Goal: Use online tool/utility: Utilize a website feature to perform a specific function

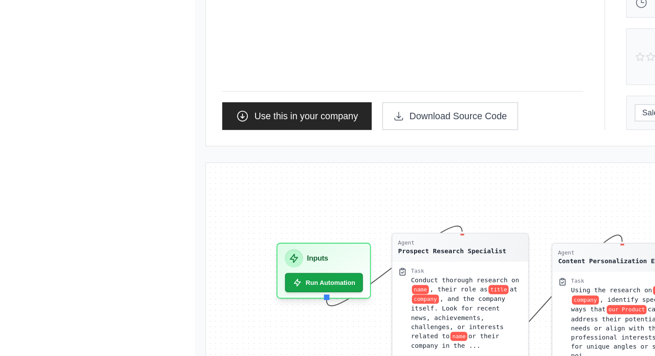
scroll to position [65, 0]
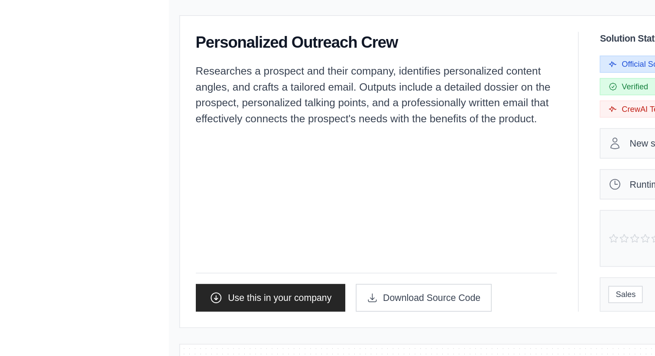
click at [160, 48] on p "Researches a prospect and their company, identifies personalized content angles…" at bounding box center [278, 64] width 237 height 42
click at [163, 49] on p "Researches a prospect and their company, identifies personalized content angles…" at bounding box center [278, 64] width 237 height 42
click at [272, 49] on p "Researches a prospect and their company, identifies personalized content angles…" at bounding box center [278, 64] width 237 height 42
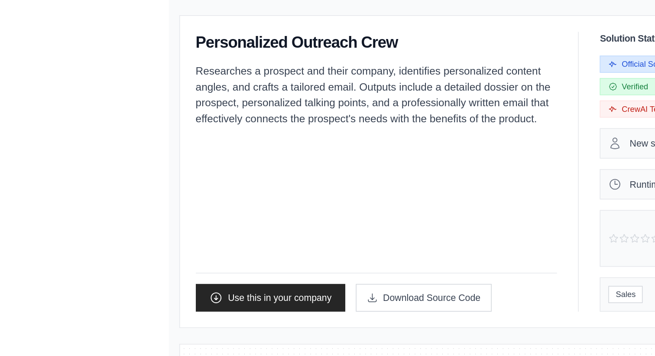
click at [272, 49] on p "Researches a prospect and their company, identifies personalized content angles…" at bounding box center [278, 64] width 237 height 42
click at [160, 58] on p "Researches a prospect and their company, identifies personalized content angles…" at bounding box center [278, 64] width 237 height 42
click at [161, 56] on p "Researches a prospect and their company, identifies personalized content angles…" at bounding box center [278, 64] width 237 height 42
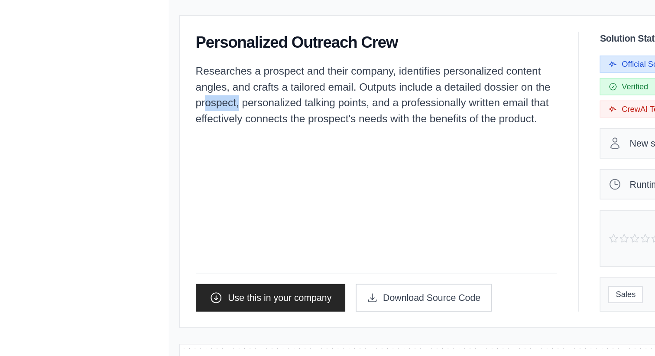
click at [219, 62] on p "Researches a prospect and their company, identifies personalized content angles…" at bounding box center [278, 64] width 237 height 42
click at [289, 59] on p "Researches a prospect and their company, identifies personalized content angles…" at bounding box center [278, 64] width 237 height 42
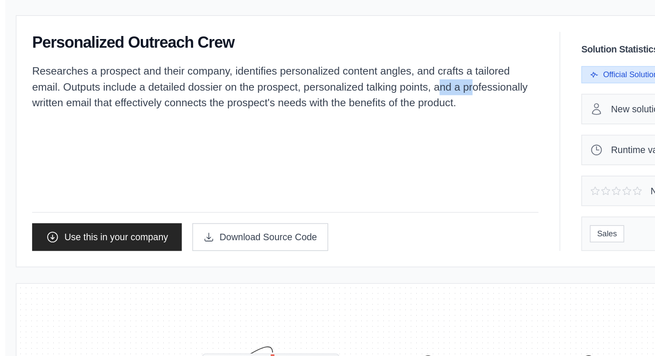
click at [65, 71] on p "Researches a prospect and their company, identifies personalized content angles…" at bounding box center [218, 58] width 333 height 31
click at [154, 68] on p "Researches a prospect and their company, identifies personalized content angles…" at bounding box center [218, 58] width 333 height 31
click at [226, 72] on p "Researches a prospect and their company, identifies personalized content angles…" at bounding box center [218, 58] width 333 height 31
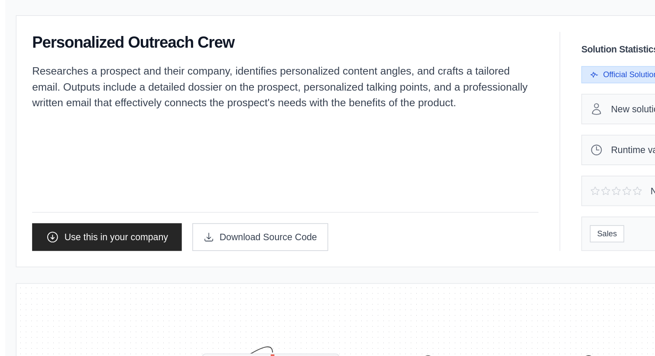
click at [226, 72] on p "Researches a prospect and their company, identifies personalized content angles…" at bounding box center [218, 58] width 333 height 31
click at [304, 71] on p "Researches a prospect and their company, identifies personalized content angles…" at bounding box center [218, 58] width 333 height 31
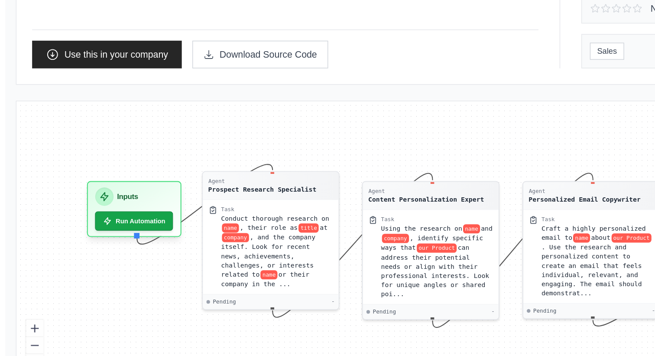
scroll to position [72, 0]
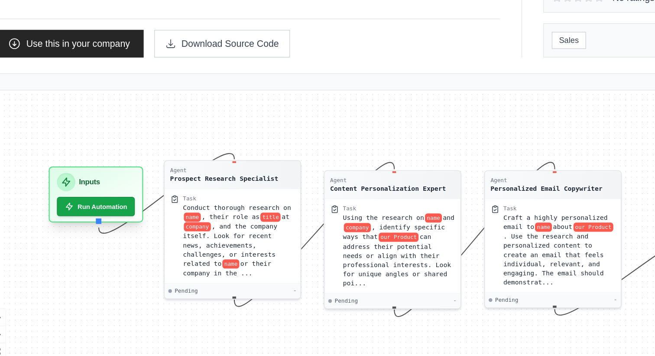
click at [133, 241] on div "Inputs" at bounding box center [119, 241] width 51 height 12
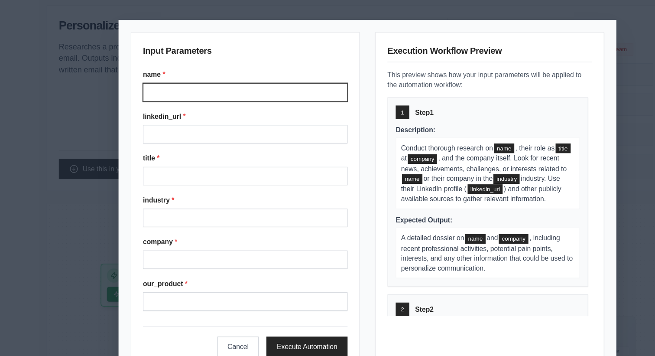
click at [227, 88] on input "name *" at bounding box center [218, 82] width 182 height 16
type input "**********"
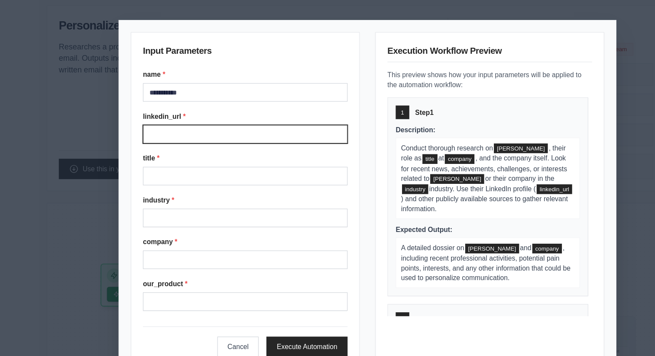
click at [212, 117] on input "linkedin_url *" at bounding box center [218, 119] width 182 height 16
type input "**********"
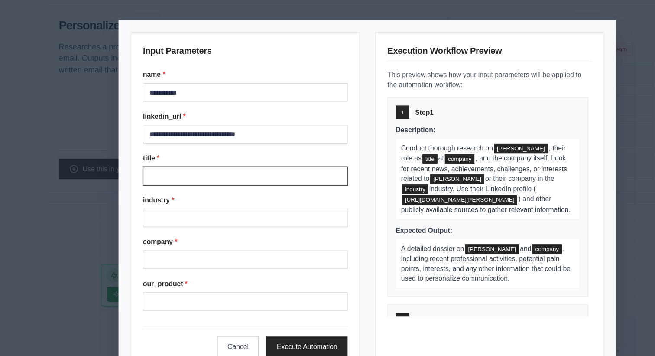
click at [206, 158] on input "title *" at bounding box center [218, 157] width 182 height 16
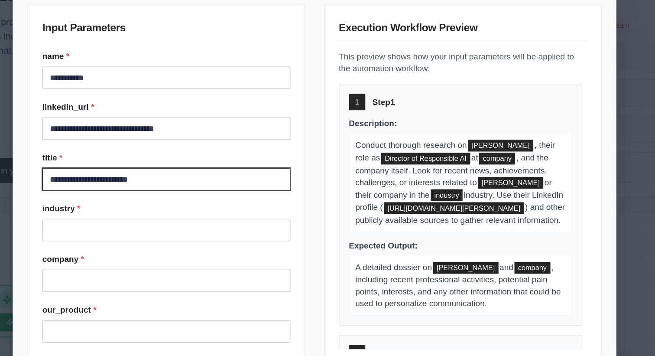
scroll to position [2, 0]
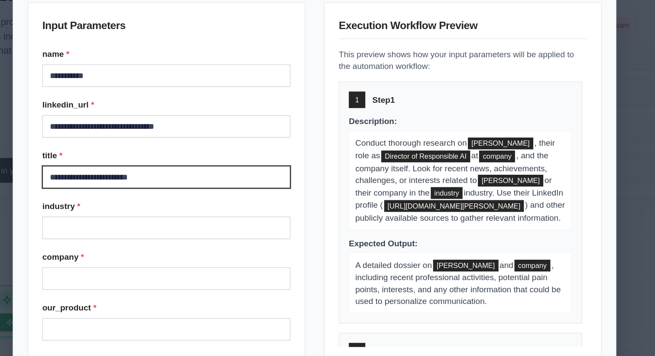
type input "**********"
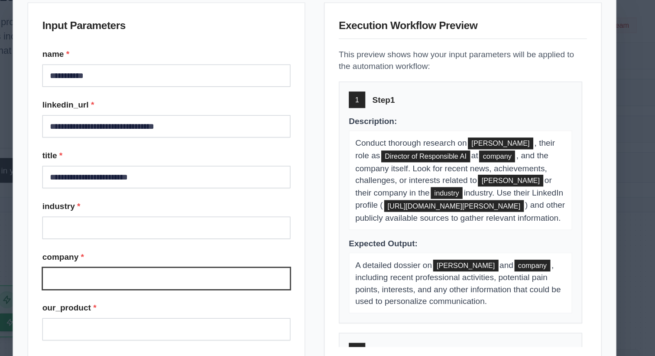
click at [216, 225] on input "company *" at bounding box center [218, 229] width 182 height 16
type input "**********"
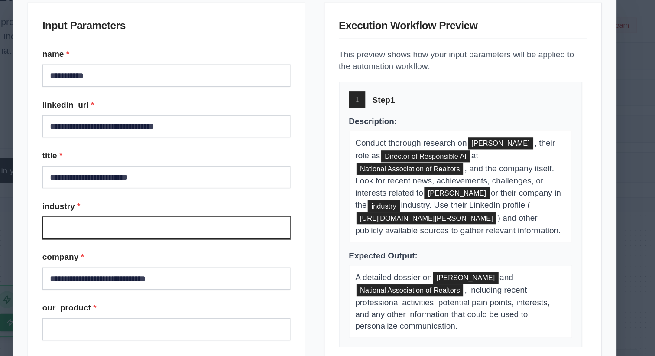
click at [165, 191] on input "industry *" at bounding box center [218, 192] width 182 height 16
type input "**********"
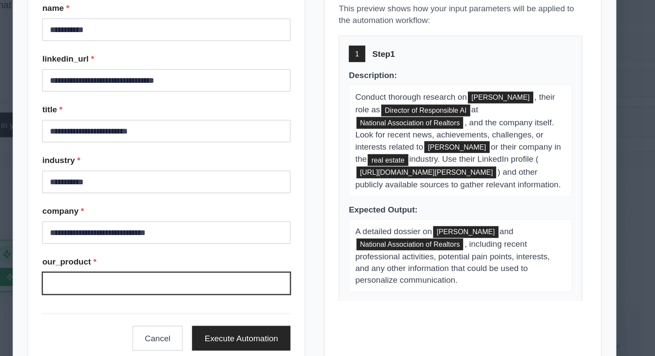
click at [159, 264] on input "our_product *" at bounding box center [218, 267] width 182 height 16
type input "**********"
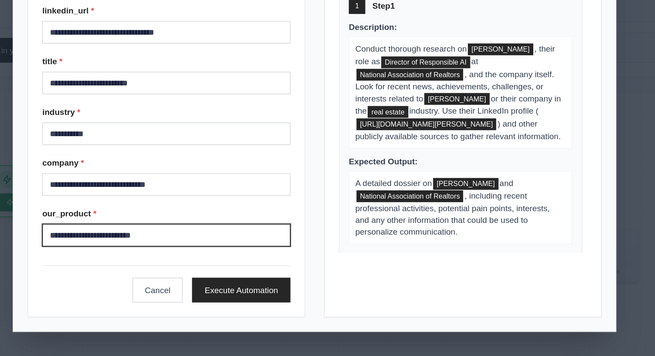
scroll to position [93, 0]
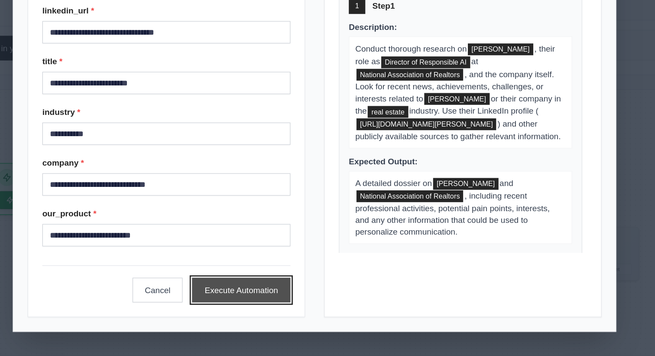
click at [295, 309] on button "Execute Automation" at bounding box center [273, 307] width 72 height 18
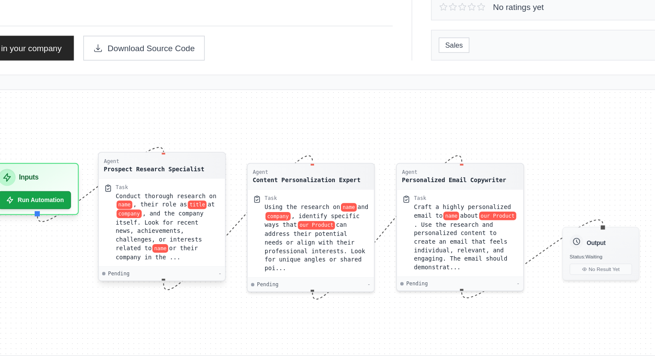
scroll to position [96, 0]
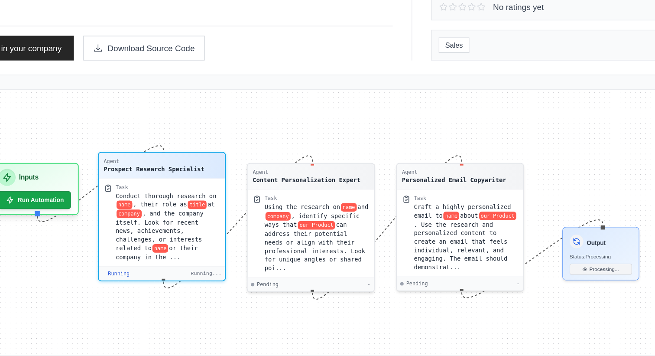
click at [219, 230] on div "Task" at bounding box center [220, 231] width 77 height 5
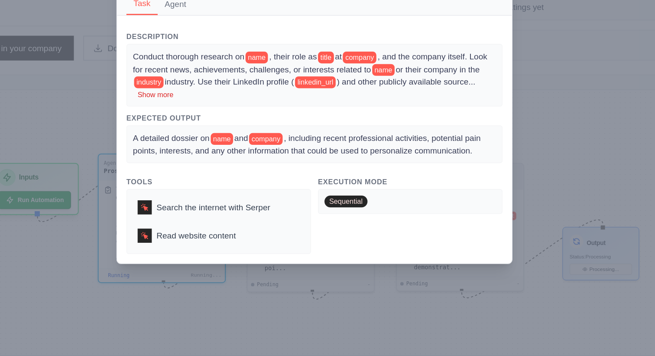
click at [211, 164] on button "Show more" at bounding box center [211, 163] width 26 height 7
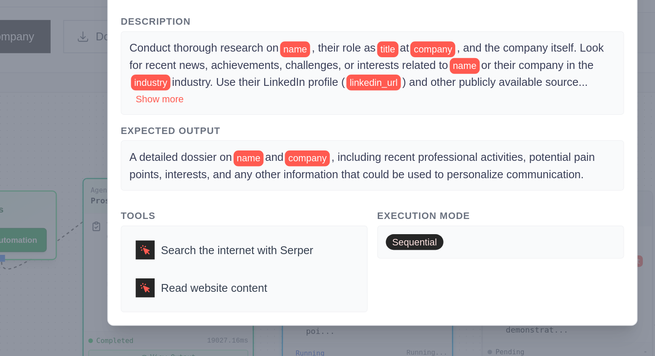
scroll to position [235, 0]
click at [221, 164] on button "Show more" at bounding box center [211, 163] width 26 height 7
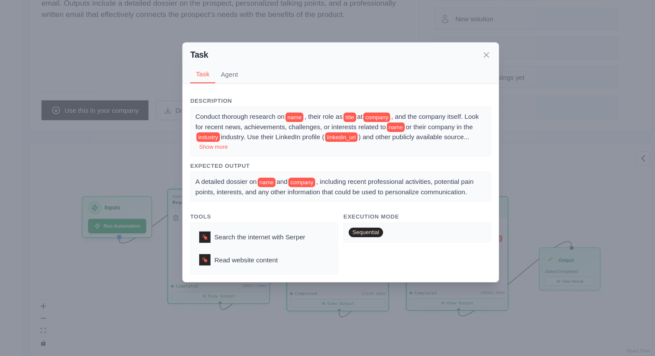
scroll to position [92, 0]
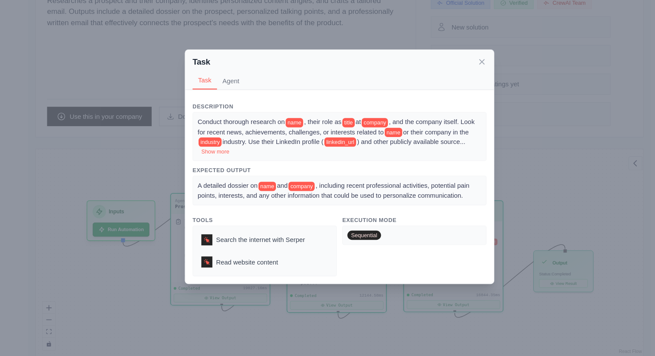
click at [227, 98] on button "Agent" at bounding box center [225, 97] width 26 height 16
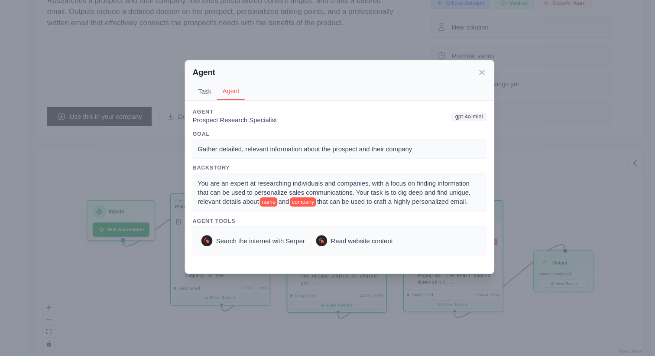
scroll to position [91, 0]
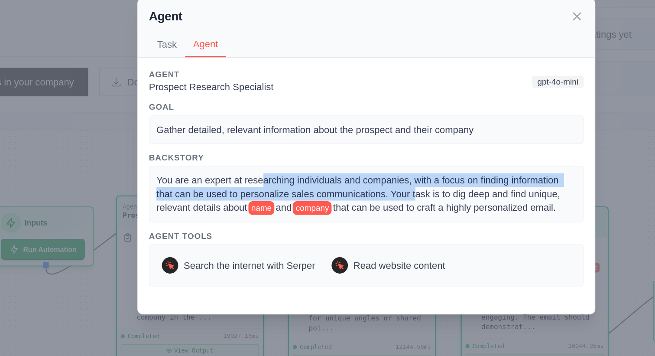
drag, startPoint x: 263, startPoint y: 191, endPoint x: 358, endPoint y: 202, distance: 96.4
click at [358, 202] on span "You are an expert at researching individuals and companies, with a focus on fin…" at bounding box center [323, 202] width 258 height 24
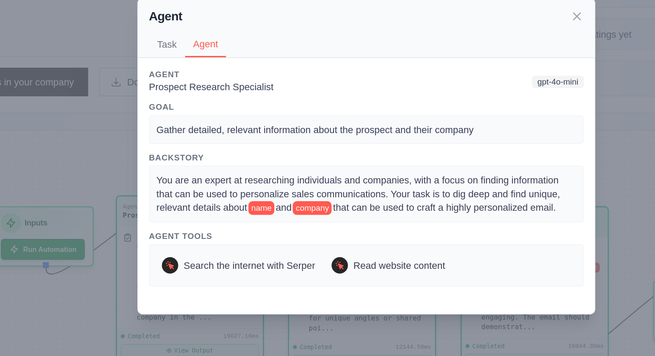
click at [372, 203] on span "You are an expert at researching individuals and companies, with a focus on fin…" at bounding box center [323, 202] width 258 height 24
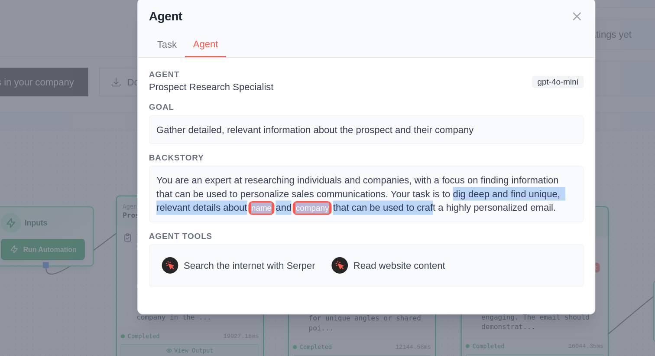
drag, startPoint x: 383, startPoint y: 203, endPoint x: 374, endPoint y: 211, distance: 11.7
click at [374, 211] on div "You are an expert at researching individuals and companies, with a focus on fin…" at bounding box center [327, 202] width 267 height 26
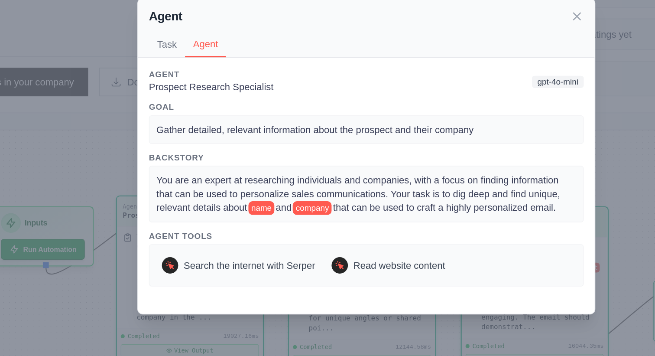
click at [390, 211] on span "that can be used to craft a highly personalized email." at bounding box center [377, 210] width 142 height 7
drag, startPoint x: 369, startPoint y: 211, endPoint x: 434, endPoint y: 211, distance: 64.5
click at [434, 211] on span "that can be used to craft a highly personalized email." at bounding box center [377, 210] width 142 height 7
click at [463, 89] on icon at bounding box center [461, 89] width 9 height 9
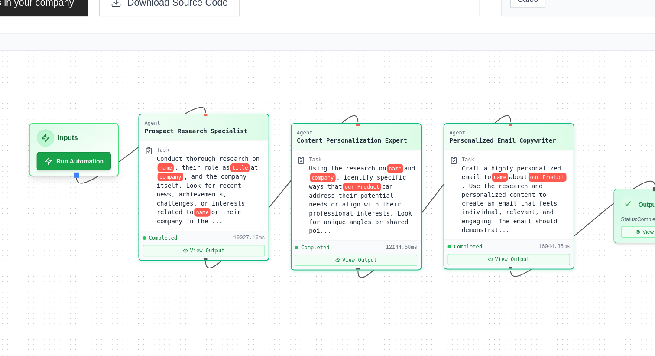
scroll to position [97, 0]
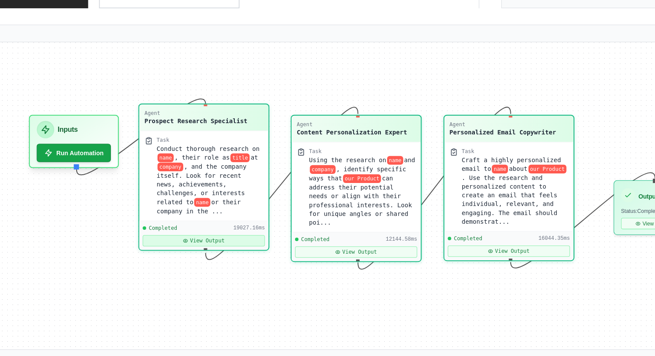
click at [221, 280] on button "View Output" at bounding box center [224, 282] width 78 height 7
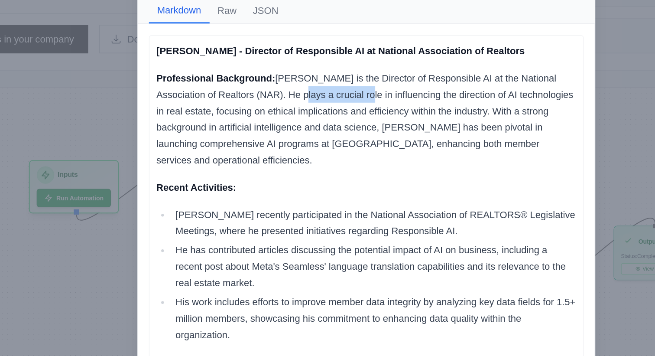
drag, startPoint x: 292, startPoint y: 161, endPoint x: 336, endPoint y: 162, distance: 44.2
click at [336, 162] on p "Professional Background: [PERSON_NAME] is the Director of Responsible AI at the…" at bounding box center [327, 176] width 267 height 62
drag, startPoint x: 204, startPoint y: 170, endPoint x: 224, endPoint y: 170, distance: 19.5
click at [224, 170] on p "Professional Background: [PERSON_NAME] is the Director of Responsible AI at the…" at bounding box center [327, 176] width 267 height 62
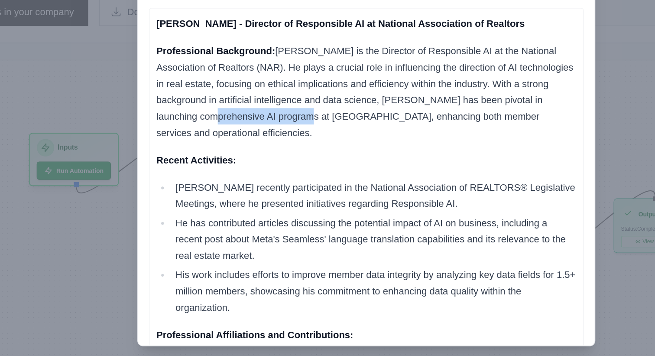
drag, startPoint x: 230, startPoint y: 193, endPoint x: 291, endPoint y: 197, distance: 61.2
click at [291, 197] on p "Professional Background: [PERSON_NAME] is the Director of Responsible AI at the…" at bounding box center [327, 176] width 267 height 62
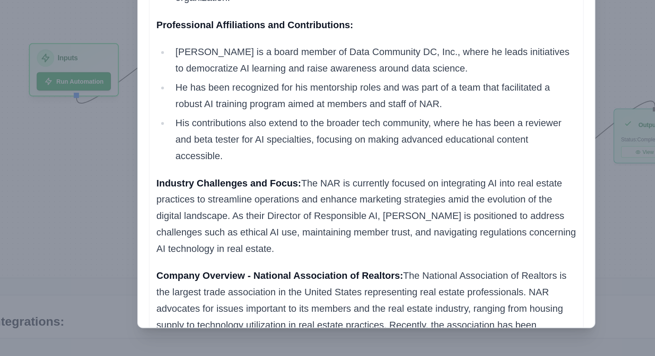
scroll to position [143, 0]
drag, startPoint x: 254, startPoint y: 245, endPoint x: 301, endPoint y: 245, distance: 46.8
click at [301, 245] on p "Industry Challenges and Focus: The NAR is currently focused on integrating AI i…" at bounding box center [327, 266] width 267 height 52
drag, startPoint x: 327, startPoint y: 244, endPoint x: 382, endPoint y: 244, distance: 55.0
click at [382, 244] on p "Industry Challenges and Focus: The NAR is currently focused on integrating AI i…" at bounding box center [327, 266] width 267 height 52
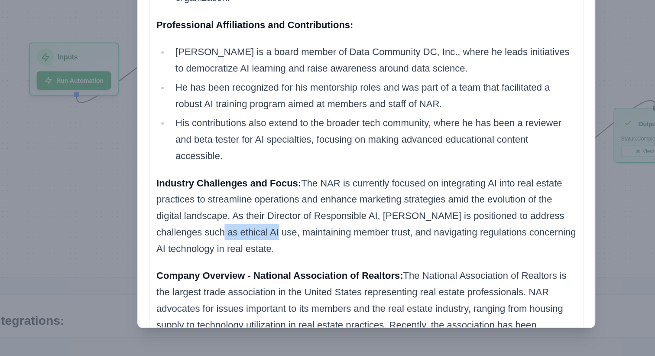
drag, startPoint x: 221, startPoint y: 266, endPoint x: 258, endPoint y: 266, distance: 37.3
click at [258, 266] on p "Industry Challenges and Focus: The NAR is currently focused on integrating AI i…" at bounding box center [327, 266] width 267 height 52
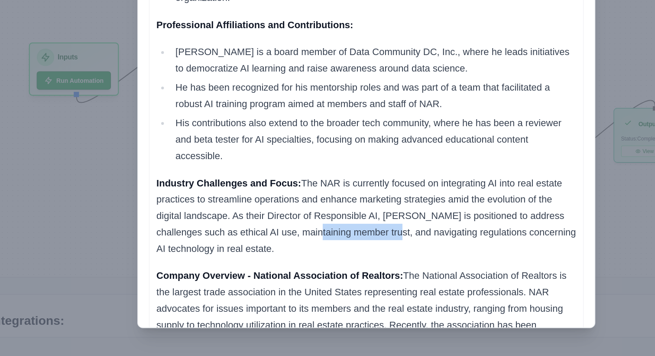
drag, startPoint x: 283, startPoint y: 266, endPoint x: 333, endPoint y: 266, distance: 49.8
click at [333, 266] on p "Industry Challenges and Focus: The NAR is currently focused on integrating AI i…" at bounding box center [327, 266] width 267 height 52
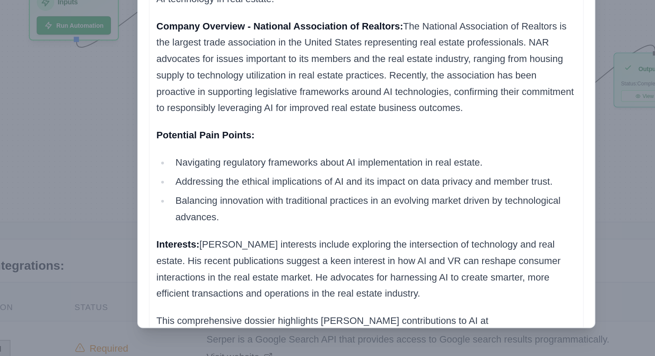
scroll to position [178, 0]
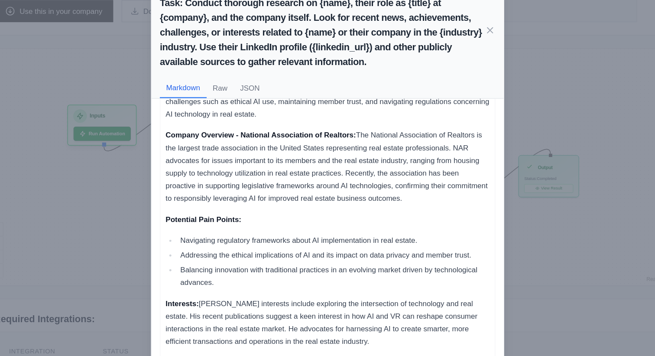
click at [162, 206] on div "Task: Conduct thorough research on {name}, their role as {title} at {company}, …" at bounding box center [327, 178] width 655 height 356
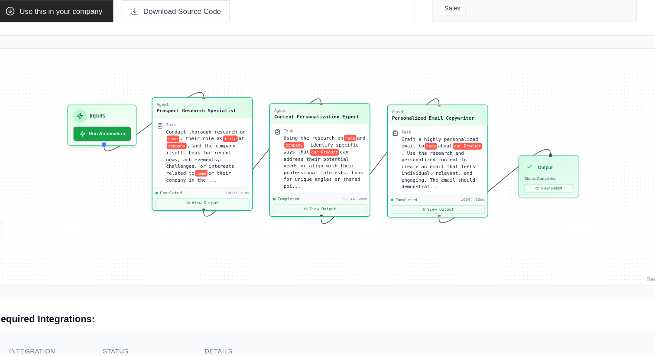
click at [322, 130] on div "Content Personalization Expert" at bounding box center [318, 131] width 70 height 6
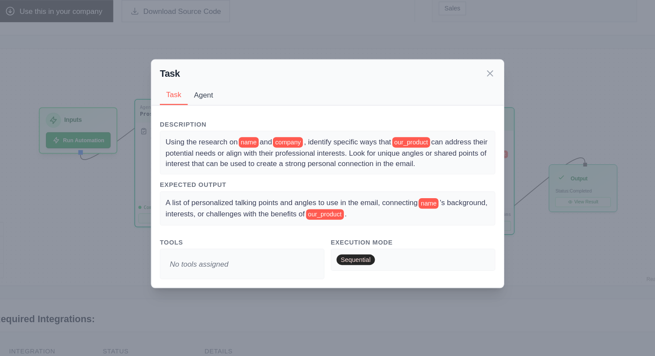
click at [219, 112] on button "Agent" at bounding box center [225, 113] width 26 height 16
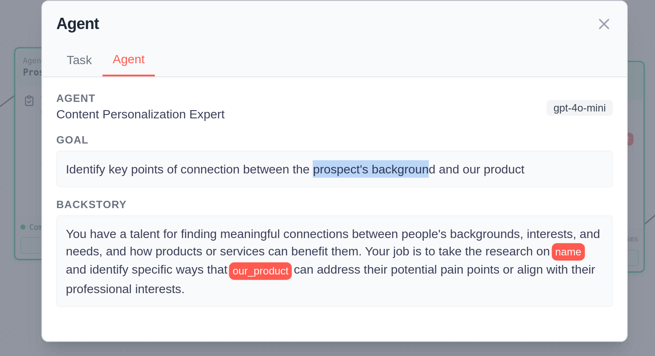
drag, startPoint x: 317, startPoint y: 177, endPoint x: 375, endPoint y: 179, distance: 57.6
click at [375, 179] on span "Identify key points of connection between the prospect's background and our pro…" at bounding box center [308, 176] width 228 height 7
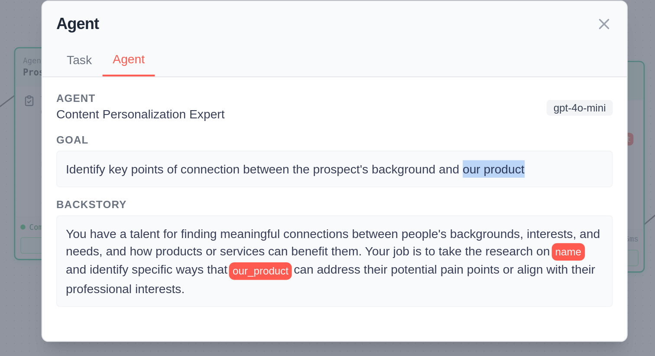
drag, startPoint x: 391, startPoint y: 176, endPoint x: 430, endPoint y: 176, distance: 39.4
click at [430, 176] on div "Identify key points of connection between the prospect's background and our pro…" at bounding box center [327, 176] width 267 height 9
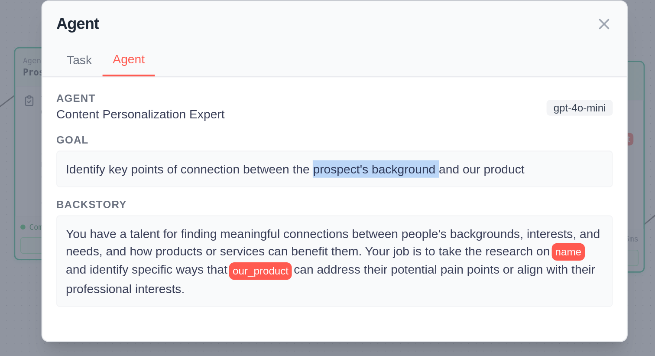
drag, startPoint x: 318, startPoint y: 175, endPoint x: 380, endPoint y: 175, distance: 62.8
click at [380, 175] on span "Identify key points of connection between the prospect's background and our pro…" at bounding box center [308, 176] width 228 height 7
click at [388, 176] on span "Identify key points of connection between the prospect's background and our pro…" at bounding box center [308, 176] width 228 height 7
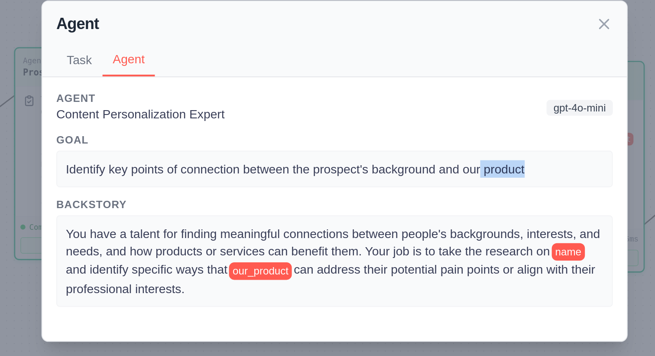
drag, startPoint x: 399, startPoint y: 178, endPoint x: 428, endPoint y: 178, distance: 29.0
click at [428, 178] on div "Identify key points of connection between the prospect's background and our pro…" at bounding box center [327, 176] width 267 height 9
click at [418, 179] on span "Identify key points of connection between the prospect's background and our pro…" at bounding box center [308, 176] width 228 height 7
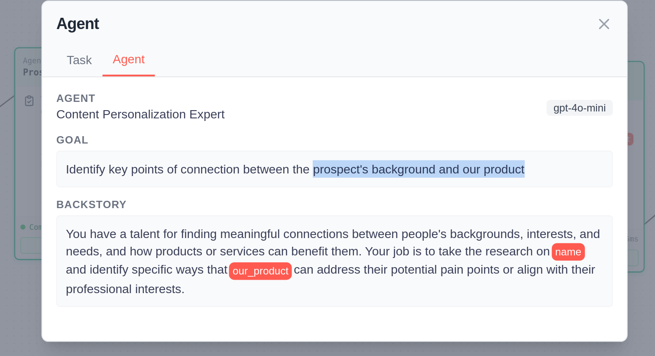
drag, startPoint x: 317, startPoint y: 178, endPoint x: 447, endPoint y: 178, distance: 130.0
click at [447, 178] on div "Identify key points of connection between the prospect's background and our pro…" at bounding box center [327, 176] width 267 height 9
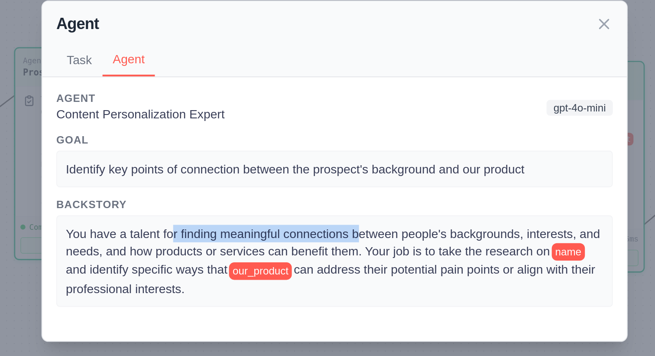
drag, startPoint x: 248, startPoint y: 210, endPoint x: 340, endPoint y: 210, distance: 92.3
click at [340, 210] on span "You have a talent for finding meaningful connections between people's backgroun…" at bounding box center [327, 213] width 267 height 16
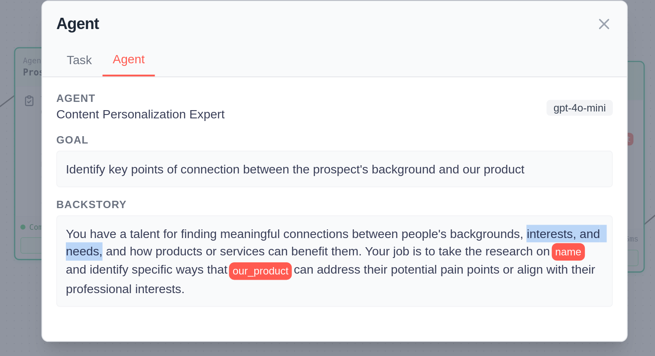
drag, startPoint x: 422, startPoint y: 207, endPoint x: 212, endPoint y: 220, distance: 210.5
click at [212, 220] on span "You have a talent for finding meaningful connections between people's backgroun…" at bounding box center [327, 213] width 267 height 16
click at [223, 220] on span "You have a talent for finding meaningful connections between people's backgroun…" at bounding box center [327, 213] width 267 height 16
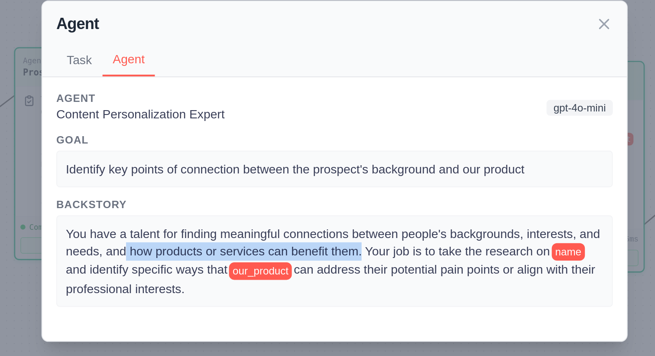
drag, startPoint x: 224, startPoint y: 218, endPoint x: 340, endPoint y: 220, distance: 116.1
click at [340, 220] on span "You have a talent for finding meaningful connections between people's backgroun…" at bounding box center [327, 213] width 267 height 16
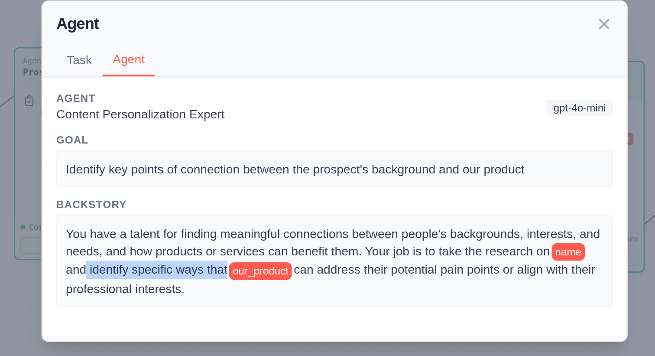
drag, startPoint x: 202, startPoint y: 225, endPoint x: 272, endPoint y: 224, distance: 70.6
click at [272, 224] on span "and identify specific ways that" at bounding box center [234, 226] width 80 height 7
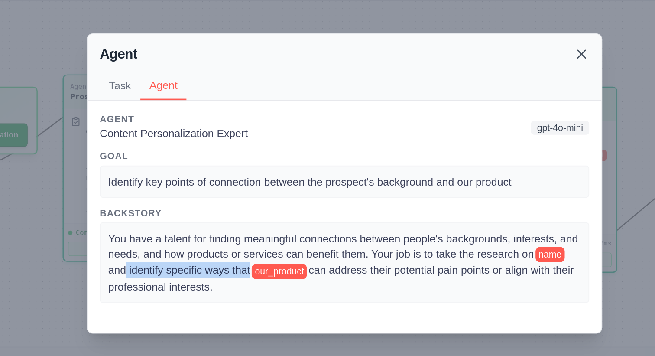
click at [464, 105] on icon at bounding box center [461, 105] width 9 height 9
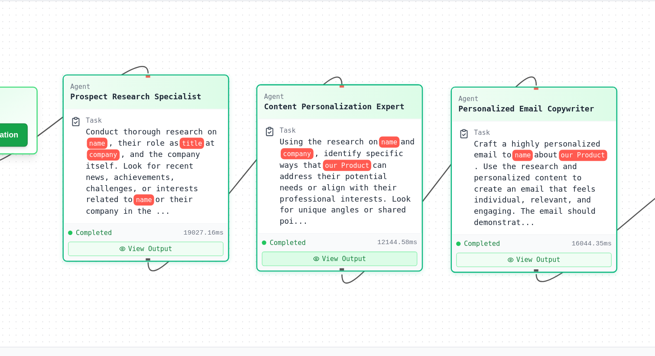
click at [335, 219] on button "View Output" at bounding box center [325, 220] width 88 height 8
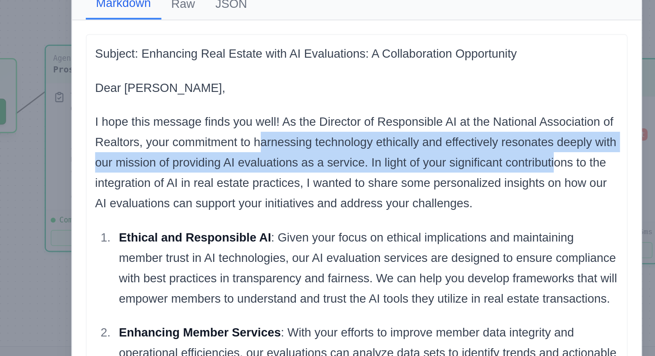
drag, startPoint x: 278, startPoint y: 167, endPoint x: 428, endPoint y: 172, distance: 150.4
click at [428, 172] on p "I hope this message finds you well! As the Director of Responsible AI at the Na…" at bounding box center [327, 176] width 267 height 52
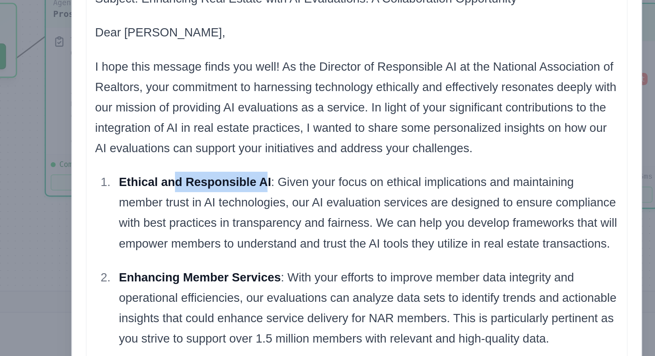
drag, startPoint x: 233, startPoint y: 214, endPoint x: 282, endPoint y: 214, distance: 49.0
click at [282, 214] on strong "Ethical and Responsible AI" at bounding box center [245, 214] width 78 height 7
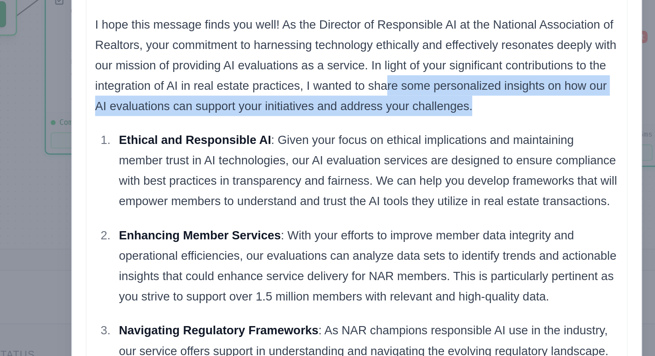
drag, startPoint x: 342, startPoint y: 187, endPoint x: 399, endPoint y: 194, distance: 57.2
click at [399, 194] on p "I hope this message finds you well! As the Director of Responsible AI at the Na…" at bounding box center [327, 176] width 267 height 52
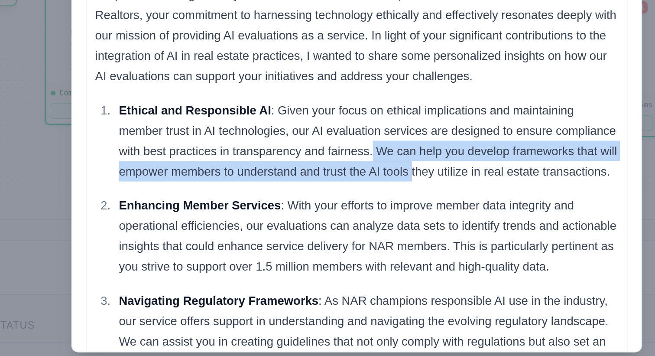
drag, startPoint x: 335, startPoint y: 234, endPoint x: 355, endPoint y: 245, distance: 22.1
click at [355, 245] on p "Ethical and Responsible AI : Given your focus on ethical implications and maint…" at bounding box center [333, 230] width 255 height 42
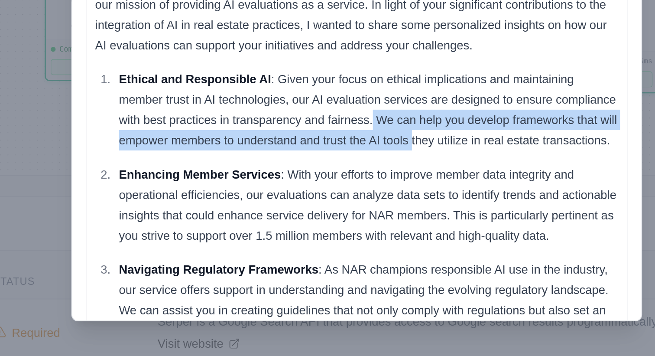
scroll to position [187, 0]
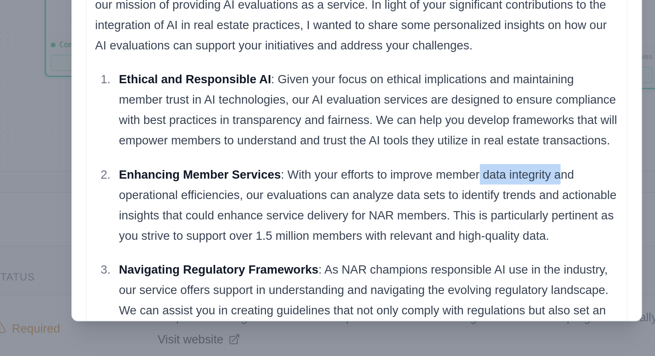
drag, startPoint x: 389, startPoint y: 261, endPoint x: 430, endPoint y: 261, distance: 40.3
click at [430, 261] on p "Enhancing Member Services : With your efforts to improve member data integrity …" at bounding box center [333, 279] width 255 height 42
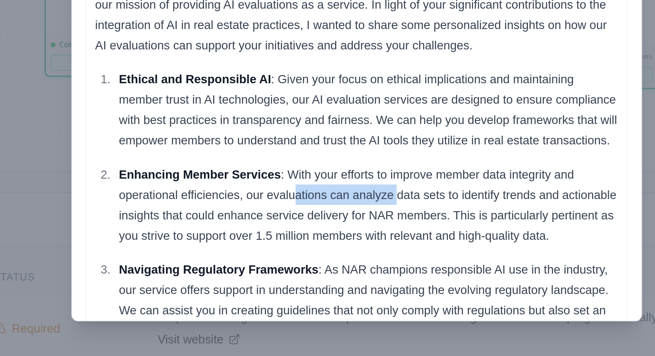
drag, startPoint x: 294, startPoint y: 271, endPoint x: 347, endPoint y: 271, distance: 53.3
click at [347, 271] on p "Enhancing Member Services : With your efforts to improve member data integrity …" at bounding box center [333, 279] width 255 height 42
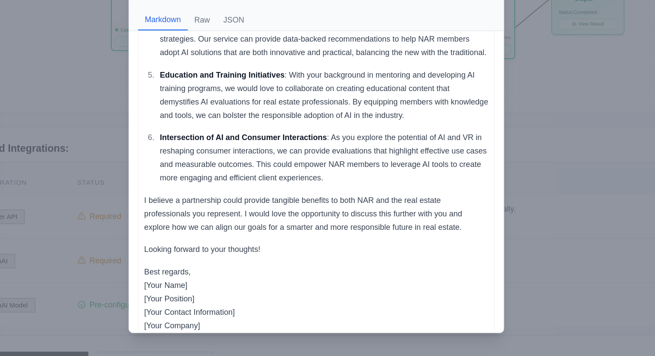
scroll to position [274, 0]
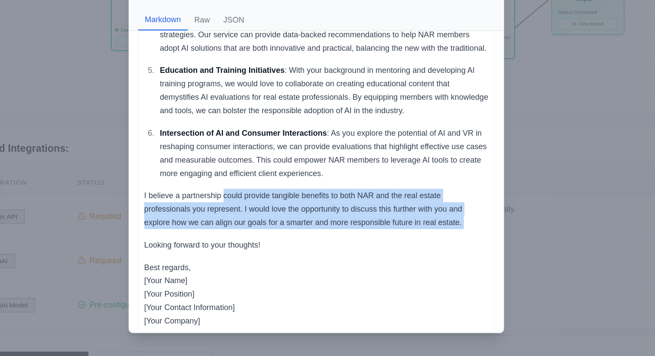
drag, startPoint x: 256, startPoint y: 229, endPoint x: 351, endPoint y: 263, distance: 100.4
click at [351, 263] on div "Subject: Enhancing Real Estate with AI Evaluations: A Collaboration Opportunity…" at bounding box center [327, 87] width 267 height 492
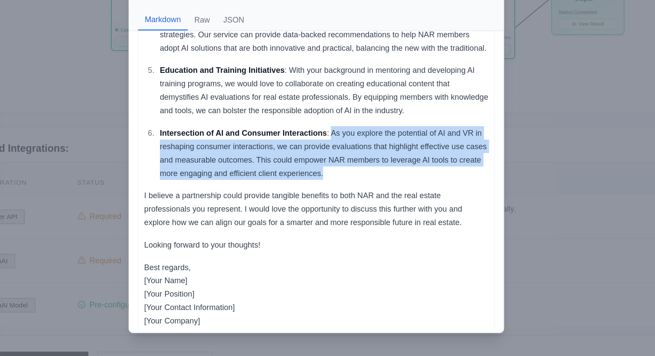
drag, startPoint x: 338, startPoint y: 182, endPoint x: 353, endPoint y: 216, distance: 36.5
click at [353, 216] on p "Intersection of AI and Consumer Interactions : As you explore the potential of …" at bounding box center [333, 199] width 255 height 42
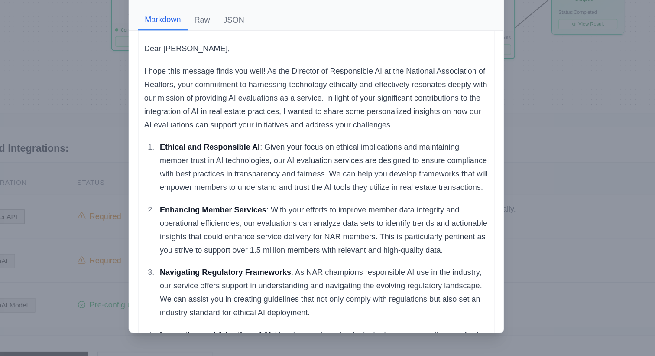
scroll to position [0, 0]
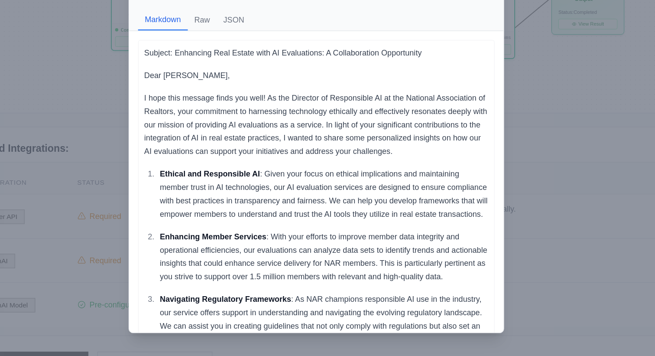
click at [514, 166] on div "Task: Using the research on {name} and {company}, identify specific ways that {…" at bounding box center [327, 178] width 655 height 356
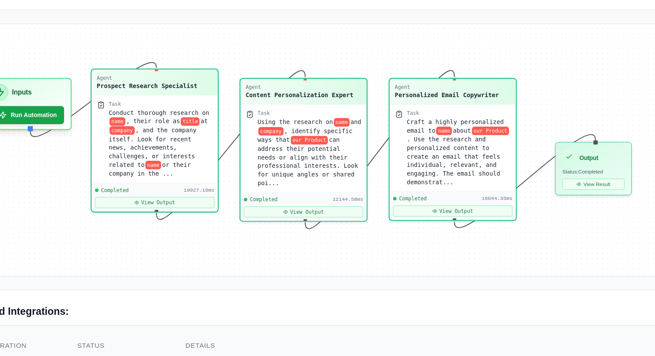
scroll to position [205, 0]
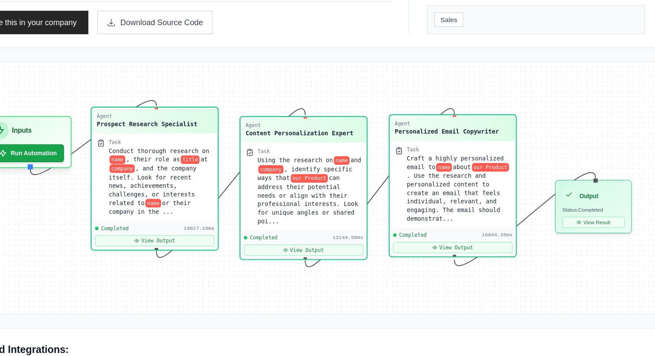
click at [421, 100] on div "Personalized Email Copywriter" at bounding box center [428, 101] width 81 height 6
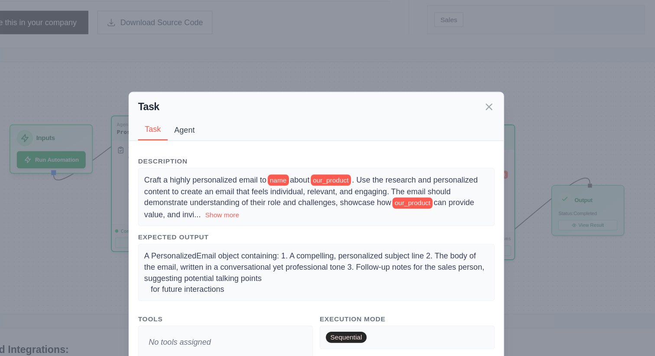
click at [227, 98] on button "Agent" at bounding box center [225, 100] width 26 height 16
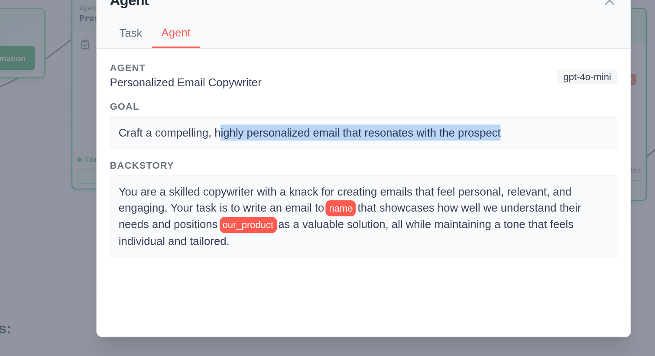
drag, startPoint x: 250, startPoint y: 165, endPoint x: 428, endPoint y: 169, distance: 178.5
click at [428, 169] on div "Craft a compelling, highly personalized email that resonates with the prospect" at bounding box center [327, 164] width 276 height 18
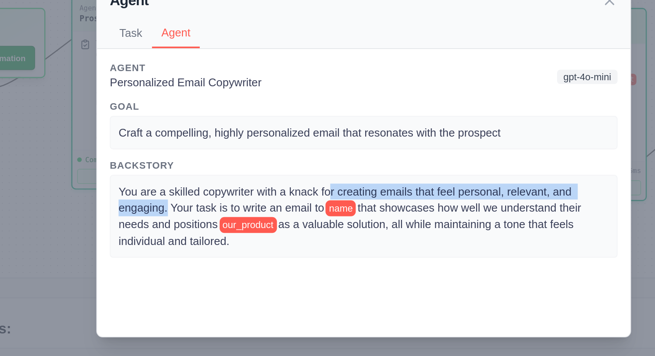
drag, startPoint x: 308, startPoint y: 195, endPoint x: 221, endPoint y: 206, distance: 87.3
click at [221, 206] on span "You are a skilled copywriter with a knack for creating emails that feel persona…" at bounding box center [318, 201] width 248 height 16
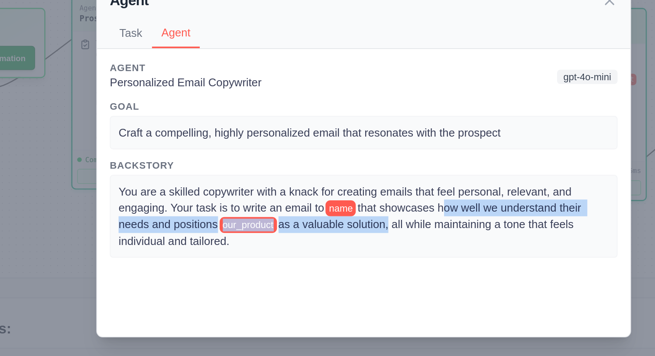
drag, startPoint x: 371, startPoint y: 207, endPoint x: 341, endPoint y: 217, distance: 31.6
click at [341, 217] on div "You are a skilled copywriter with a knack for creating emails that feel persona…" at bounding box center [327, 210] width 267 height 36
click at [341, 217] on span "as a valuable solution, all while maintaining a tone that feels individual and …" at bounding box center [319, 219] width 250 height 16
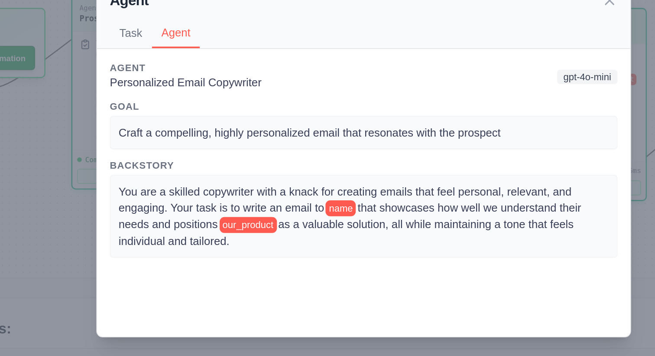
drag, startPoint x: 344, startPoint y: 214, endPoint x: 370, endPoint y: 225, distance: 28.2
click at [370, 225] on div "You are a skilled copywriter with a knack for creating emails that feel persona…" at bounding box center [327, 210] width 267 height 36
click at [386, 214] on span "as a valuable solution, all while maintaining a tone that feels individual and …" at bounding box center [319, 219] width 250 height 16
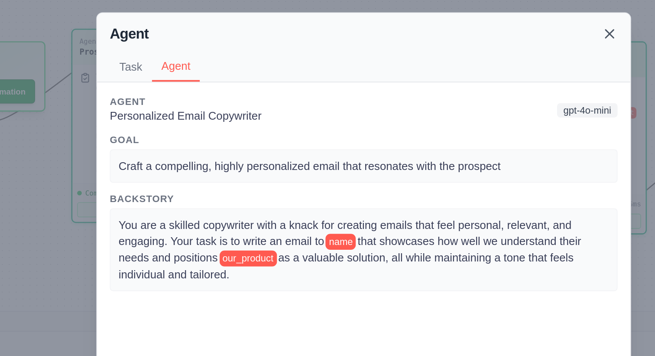
click at [461, 92] on icon at bounding box center [461, 92] width 4 height 4
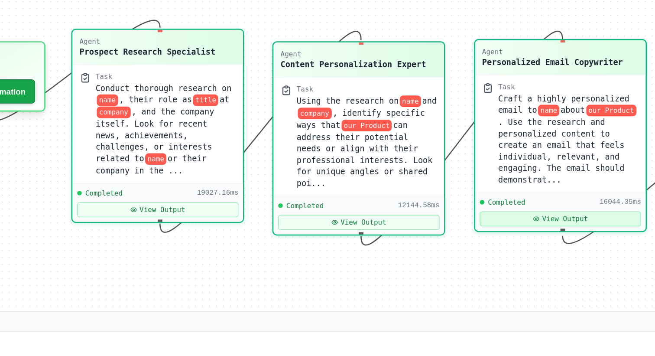
click at [416, 192] on button "View Output" at bounding box center [435, 193] width 88 height 8
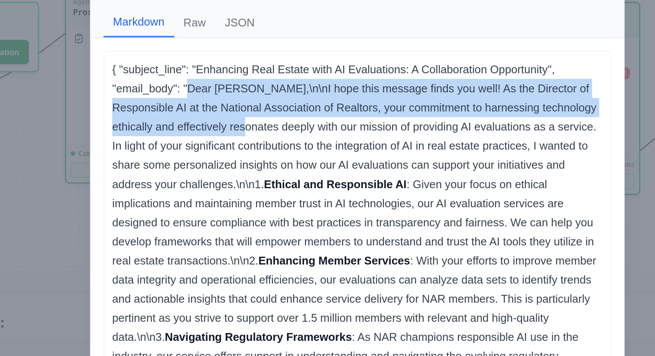
drag, startPoint x: 236, startPoint y: 143, endPoint x: 252, endPoint y: 166, distance: 27.4
click at [252, 166] on p "{ "subject_line": "Enhancing Real Estate with AI Evaluations: A Collaboration O…" at bounding box center [327, 320] width 267 height 385
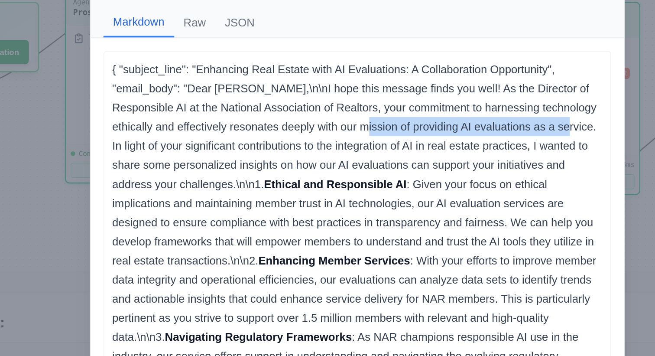
drag, startPoint x: 316, startPoint y: 165, endPoint x: 423, endPoint y: 165, distance: 107.0
click at [423, 165] on p "{ "subject_line": "Enhancing Real Estate with AI Evaluations: A Collaboration O…" at bounding box center [327, 320] width 267 height 385
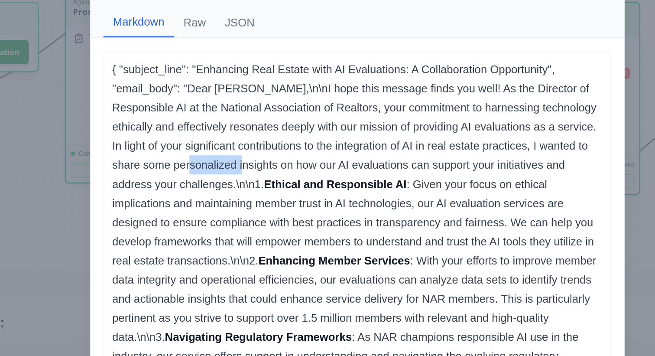
drag, startPoint x: 222, startPoint y: 188, endPoint x: 251, endPoint y: 188, distance: 29.0
click at [251, 188] on p "{ "subject_line": "Enhancing Real Estate with AI Evaluations: A Collaboration O…" at bounding box center [327, 320] width 267 height 385
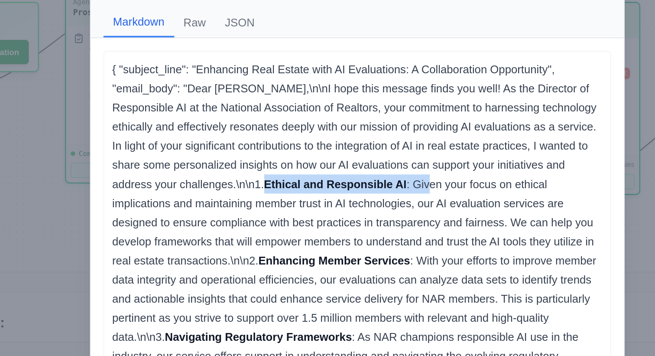
drag, startPoint x: 242, startPoint y: 196, endPoint x: 331, endPoint y: 196, distance: 89.7
click at [331, 196] on p "{ "subject_line": "Enhancing Real Estate with AI Evaluations: A Collaboration O…" at bounding box center [327, 320] width 267 height 385
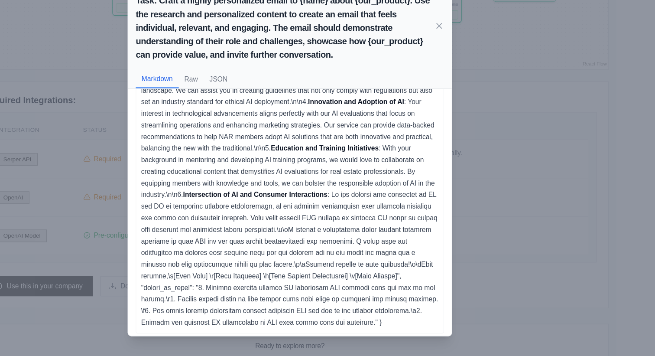
scroll to position [187, 0]
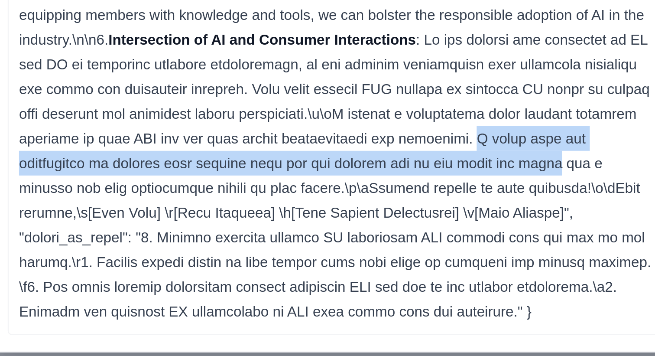
drag, startPoint x: 381, startPoint y: 248, endPoint x: 383, endPoint y: 255, distance: 6.6
click at [383, 255] on p "{ "subject_line": "Enhancing Real Estate with AI Evaluations: A Collaboration O…" at bounding box center [327, 133] width 267 height 385
click at [348, 261] on p "{ "subject_line": "Enhancing Real Estate with AI Evaluations: A Collaboration O…" at bounding box center [327, 133] width 267 height 385
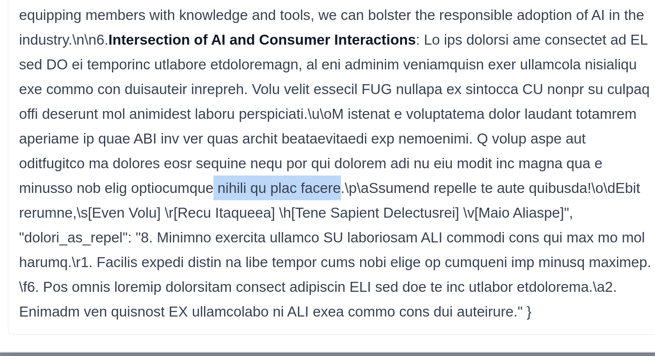
drag, startPoint x: 225, startPoint y: 268, endPoint x: 278, endPoint y: 268, distance: 52.9
click at [278, 268] on p "{ "subject_line": "Enhancing Real Estate with AI Evaluations: A Collaboration O…" at bounding box center [327, 133] width 267 height 385
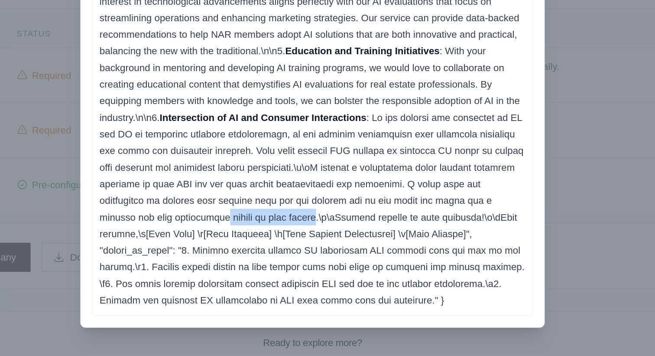
scroll to position [347, 0]
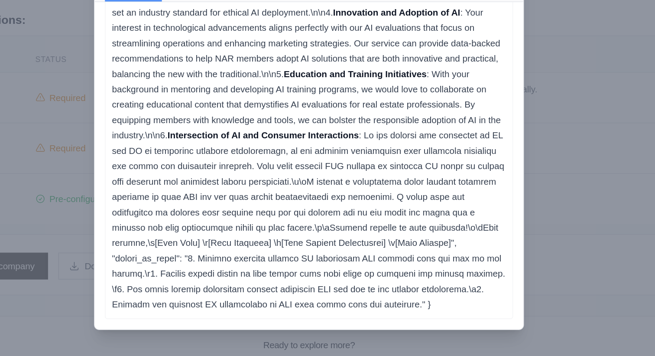
drag, startPoint x: 386, startPoint y: 279, endPoint x: 426, endPoint y: 294, distance: 42.7
click at [426, 294] on p "{ "subject_line": "Enhancing Real Estate with AI Evaluations: A Collaboration O…" at bounding box center [327, 133] width 267 height 385
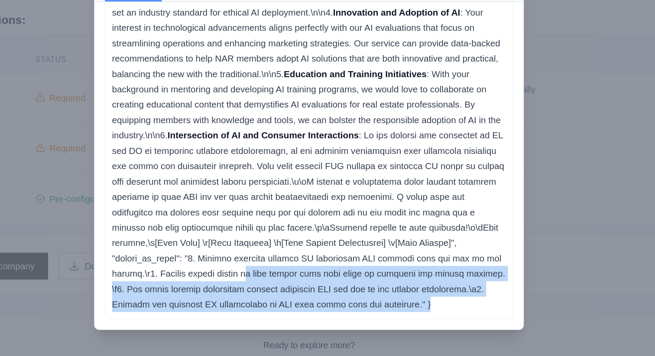
drag, startPoint x: 234, startPoint y: 300, endPoint x: 341, endPoint y: 327, distance: 110.3
click at [341, 327] on div "{ "subject_line": "Enhancing Real Estate with AI Evaluations: A Collaboration O…" at bounding box center [327, 133] width 276 height 394
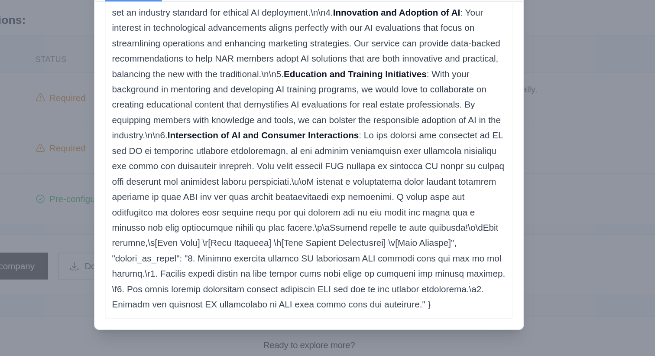
click at [361, 319] on p "{ "subject_line": "Enhancing Real Estate with AI Evaluations: A Collaboration O…" at bounding box center [327, 133] width 267 height 385
click at [160, 236] on div "Task: Craft a highly personalized email to {name} about {our_product}. Use the …" at bounding box center [327, 178] width 655 height 356
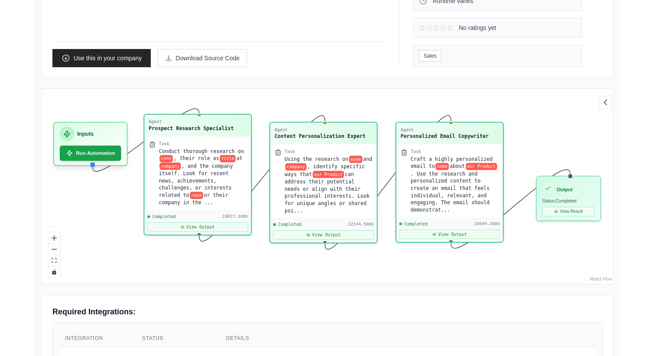
scroll to position [182, 0]
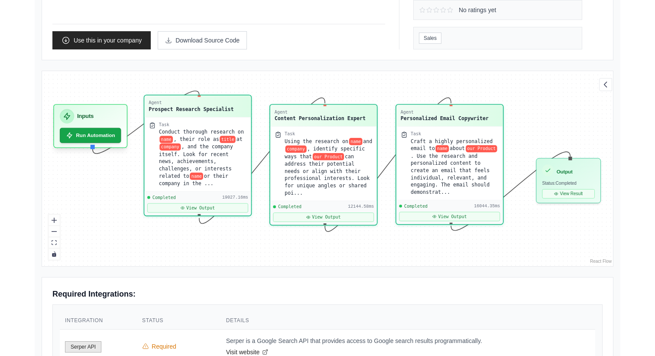
click at [225, 105] on div "Prospect Research Specialist" at bounding box center [191, 108] width 85 height 7
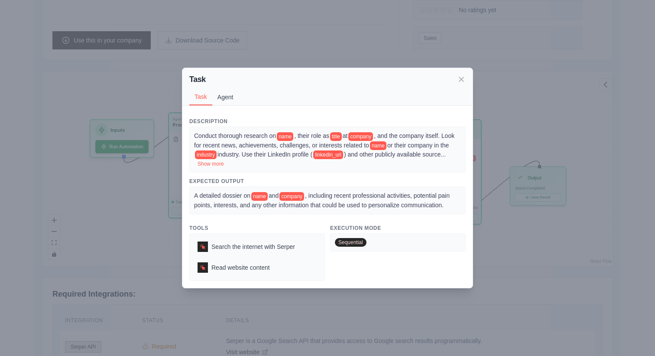
click at [224, 98] on button "Agent" at bounding box center [225, 97] width 26 height 16
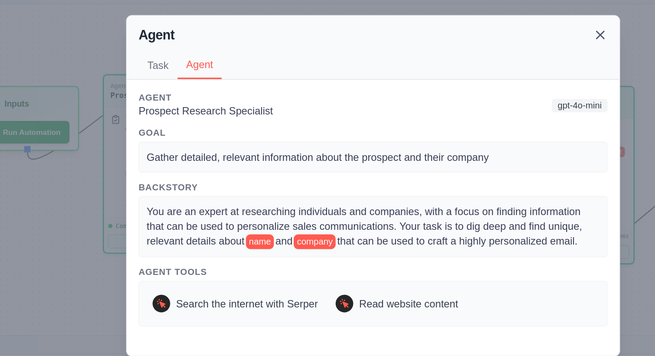
click at [464, 87] on icon at bounding box center [461, 89] width 9 height 9
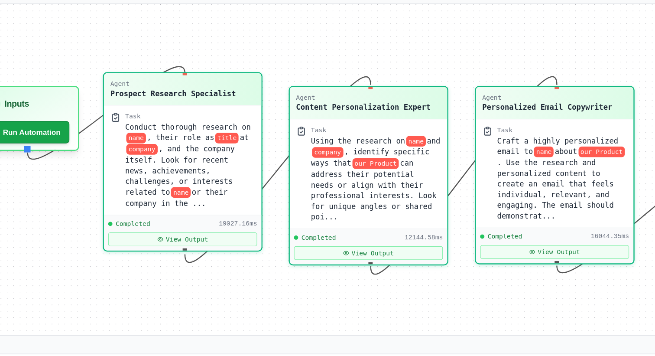
click at [224, 153] on div "Conduct thorough research on name , their role as title at company , and the co…" at bounding box center [220, 165] width 77 height 51
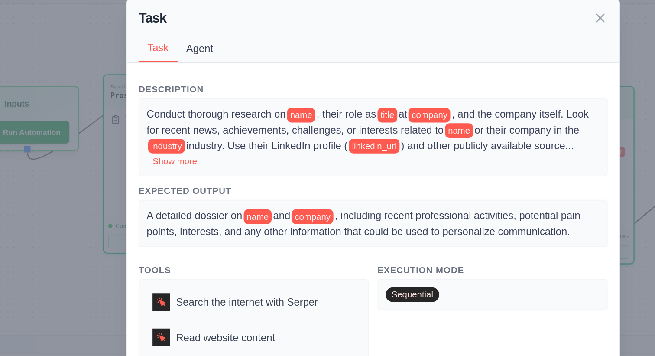
click at [230, 94] on button "Agent" at bounding box center [225, 97] width 26 height 16
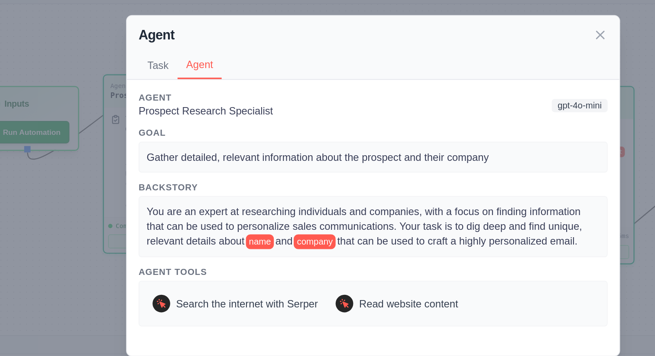
drag, startPoint x: 237, startPoint y: 193, endPoint x: 265, endPoint y: 206, distance: 30.8
click at [265, 206] on div "You are an expert at researching individuals and companies, with a focus on fin…" at bounding box center [327, 202] width 267 height 26
click at [374, 212] on span "that can be used to craft a highly personalized email." at bounding box center [377, 210] width 142 height 7
click at [462, 89] on icon at bounding box center [461, 89] width 9 height 9
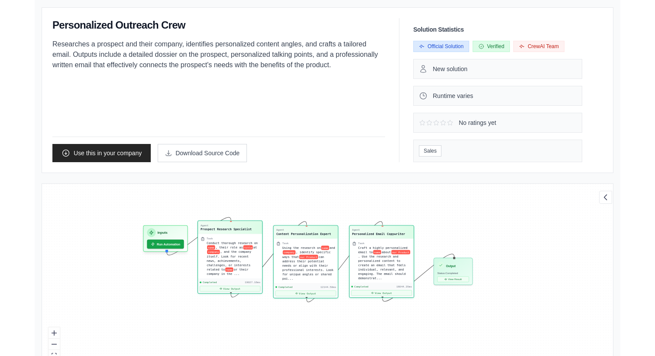
scroll to position [67, 0]
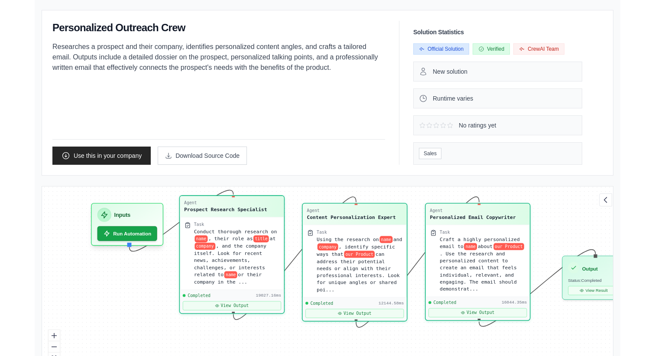
click at [290, 139] on div "Use this in your company Download Source Code" at bounding box center [218, 148] width 333 height 32
click at [365, 212] on div "Content Personalization Expert" at bounding box center [351, 215] width 89 height 7
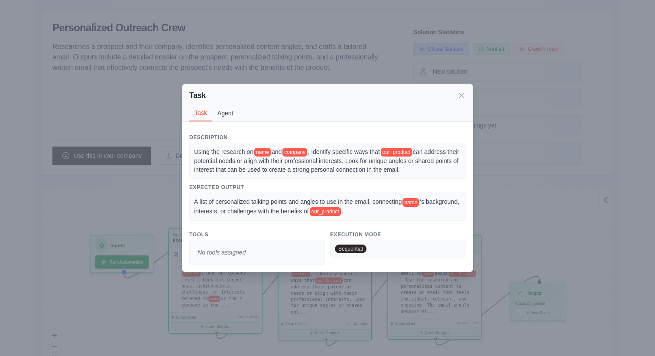
click at [225, 115] on button "Agent" at bounding box center [225, 113] width 26 height 16
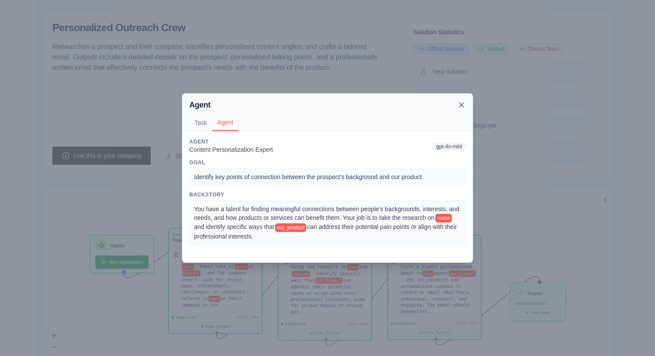
click at [463, 104] on icon at bounding box center [461, 105] width 4 height 4
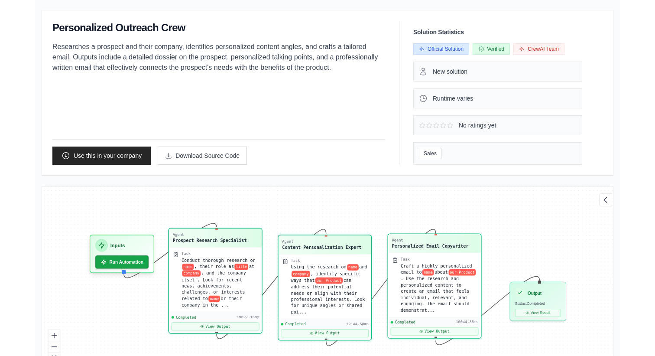
click at [439, 245] on div "Personalized Email Copywriter" at bounding box center [430, 246] width 77 height 6
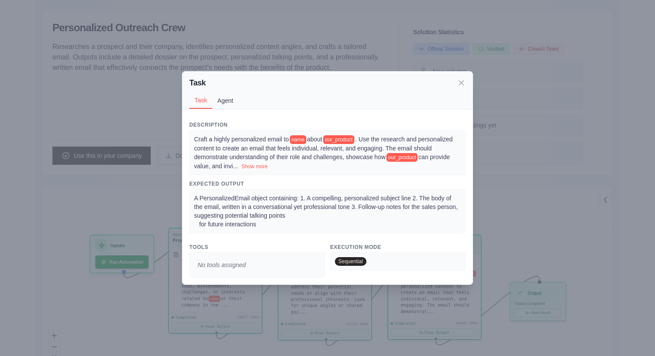
click at [227, 101] on button "Agent" at bounding box center [225, 100] width 26 height 16
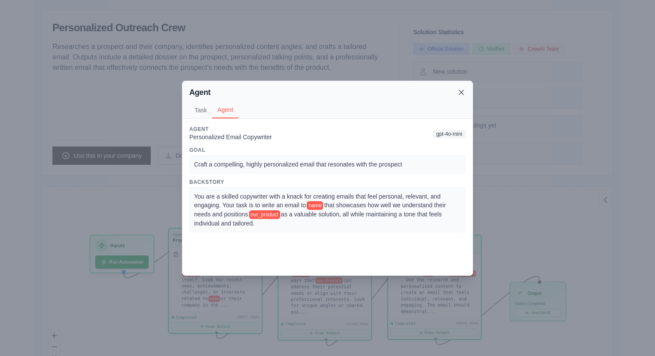
click at [461, 91] on icon at bounding box center [461, 92] width 9 height 9
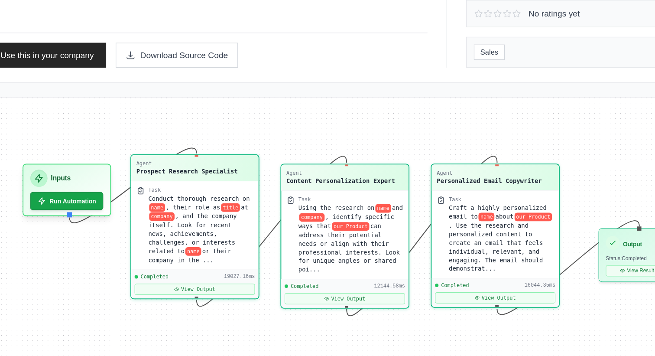
scroll to position [87, 0]
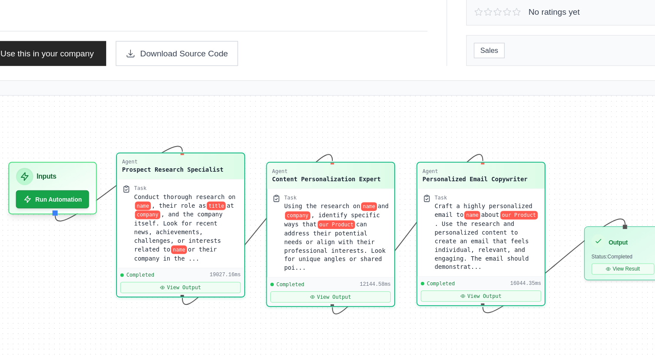
drag, startPoint x: 443, startPoint y: 189, endPoint x: 433, endPoint y: 189, distance: 10.4
click at [433, 189] on div "Agent Prospect Research Specialist Task Conduct thorough research on name , the…" at bounding box center [327, 263] width 571 height 195
click at [526, 291] on button "View Result" at bounding box center [528, 291] width 46 height 8
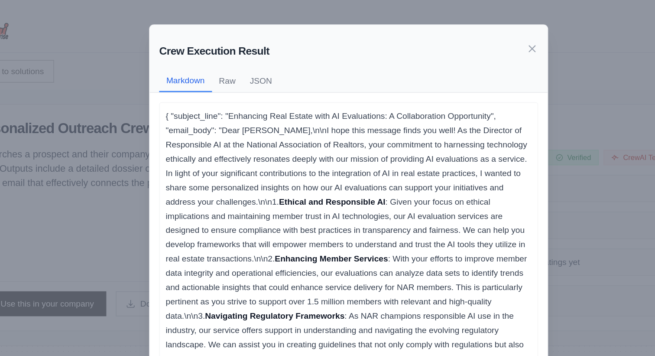
scroll to position [0, 0]
click at [461, 34] on icon at bounding box center [461, 35] width 9 height 9
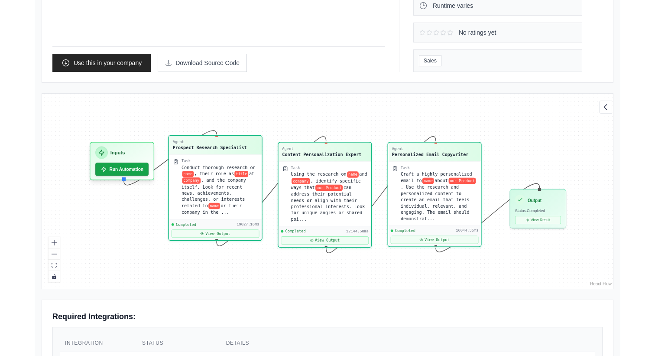
scroll to position [165, 0]
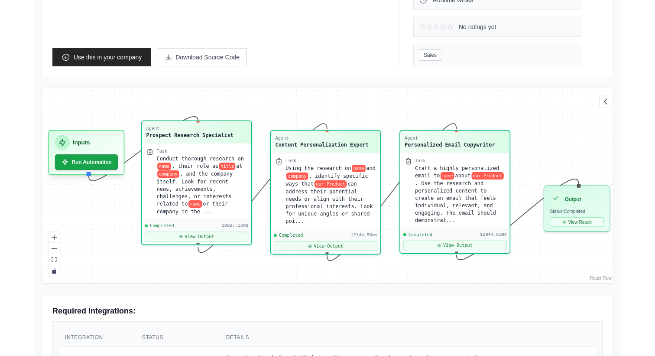
click at [203, 165] on span ", their role as" at bounding box center [195, 166] width 47 height 6
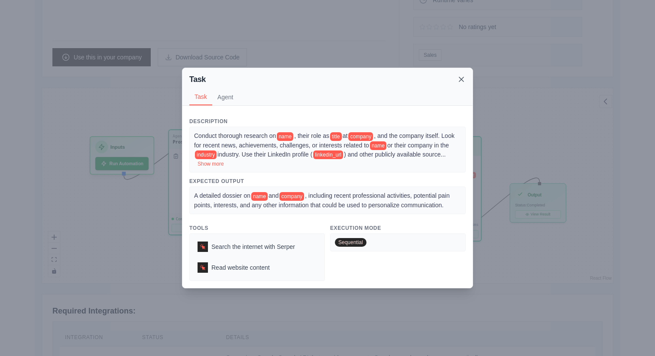
click at [462, 79] on icon at bounding box center [461, 79] width 9 height 9
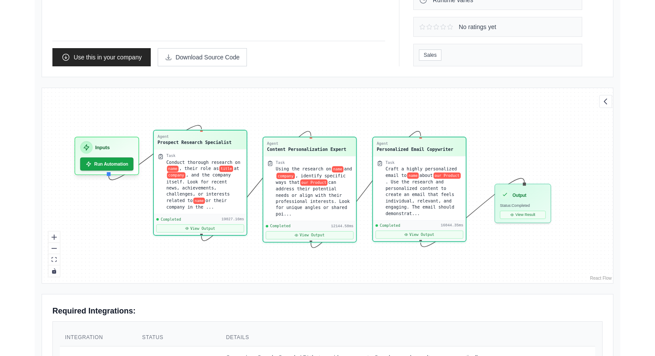
drag, startPoint x: 122, startPoint y: 206, endPoint x: 107, endPoint y: 206, distance: 15.2
click at [107, 206] on div "Agent Prospect Research Specialist Task Conduct thorough research on name , the…" at bounding box center [327, 185] width 571 height 195
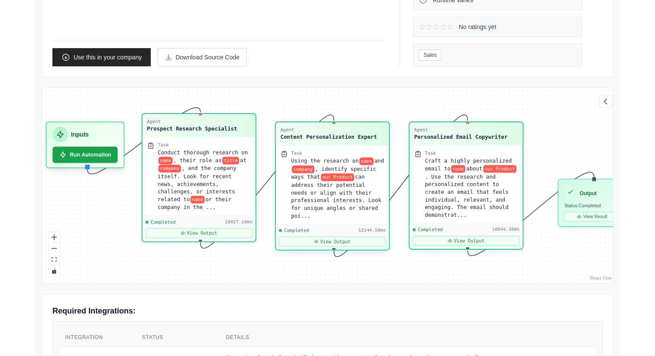
drag, startPoint x: 121, startPoint y: 221, endPoint x: 100, endPoint y: 221, distance: 21.7
click at [100, 221] on div "Agent Prospect Research Specialist Task Conduct thorough research on name , the…" at bounding box center [327, 185] width 571 height 195
click at [20, 205] on div "Back to solutions Personalized Outreach Crew Researches a prospect and their co…" at bounding box center [327, 217] width 655 height 765
click at [27, 145] on div "Back to solutions Personalized Outreach Crew Researches a prospect and their co…" at bounding box center [327, 217] width 606 height 765
